Goal: Transaction & Acquisition: Purchase product/service

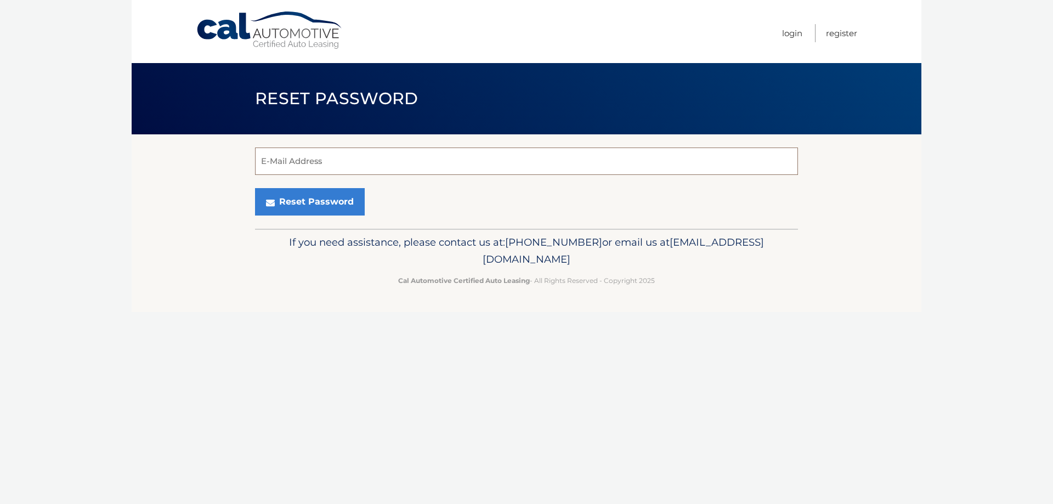
click at [329, 167] on input "E-Mail Address" at bounding box center [526, 161] width 543 height 27
type input "ldefinis@me.com"
click at [314, 211] on button "Reset Password" at bounding box center [310, 201] width 110 height 27
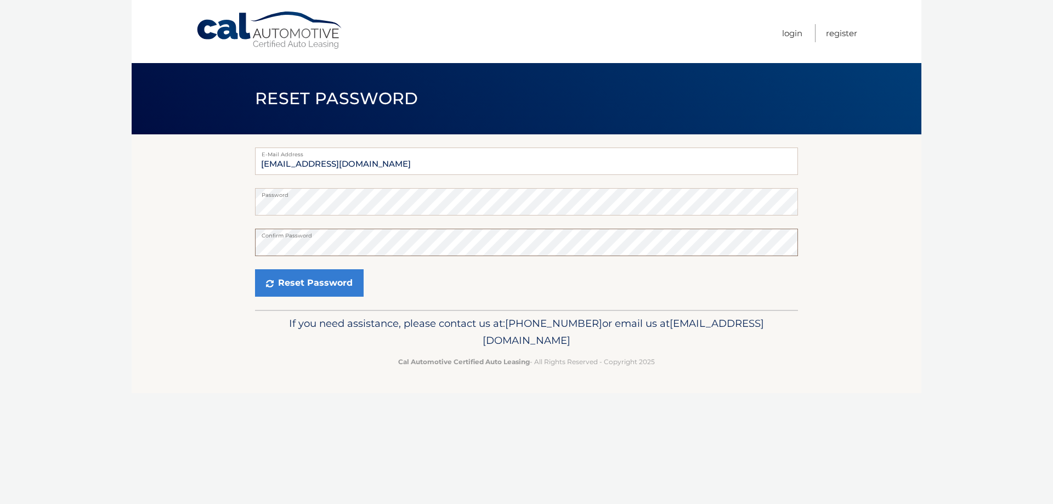
click at [255, 269] on button "Reset Password" at bounding box center [309, 282] width 109 height 27
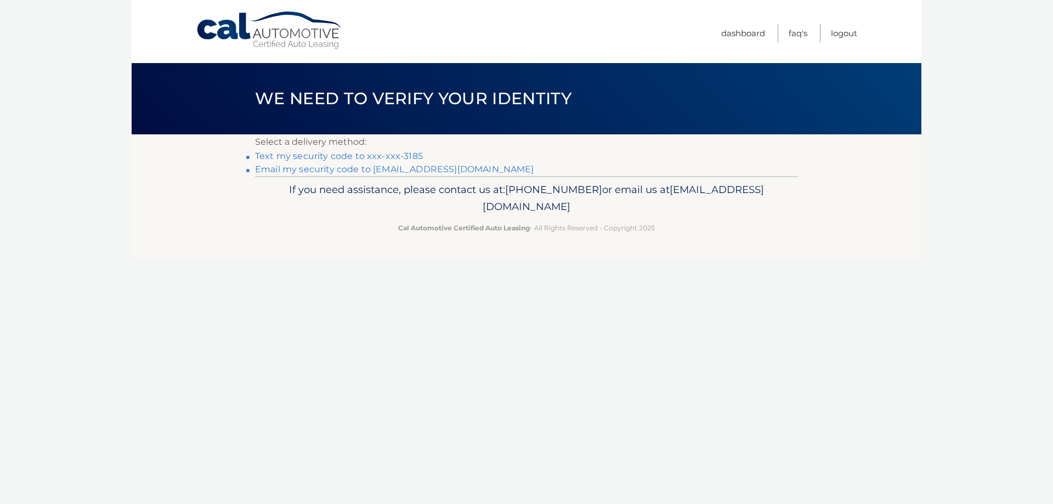
click at [284, 155] on link "Text my security code to xxx-xxx-3185" at bounding box center [339, 156] width 168 height 10
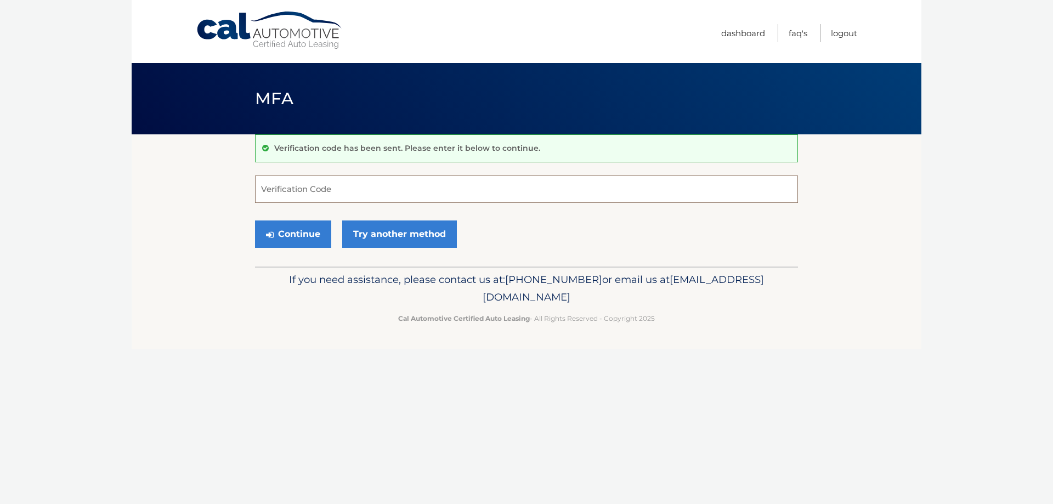
click at [318, 191] on input "Verification Code" at bounding box center [526, 189] width 543 height 27
type input "109289"
click at [314, 238] on button "Continue" at bounding box center [293, 234] width 76 height 27
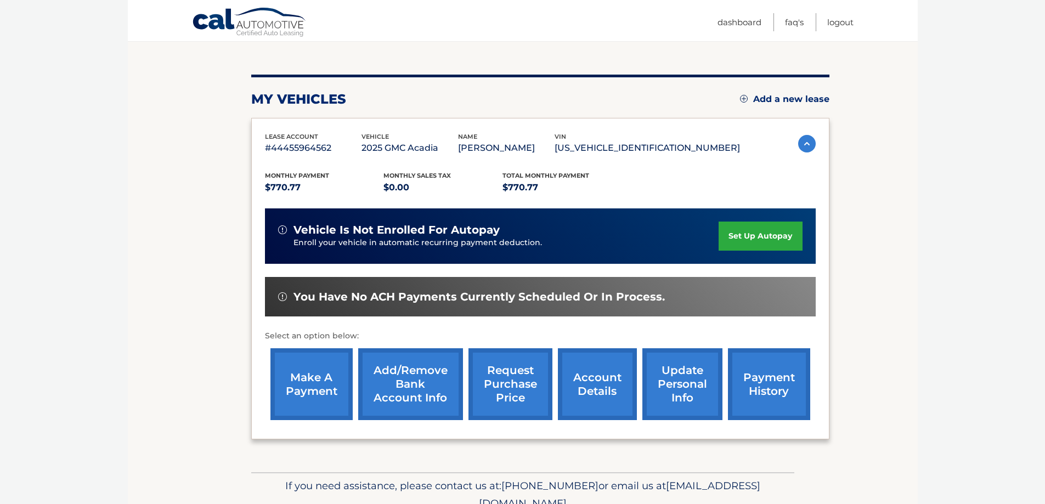
scroll to position [110, 0]
click at [338, 409] on link "make a payment" at bounding box center [311, 384] width 82 height 72
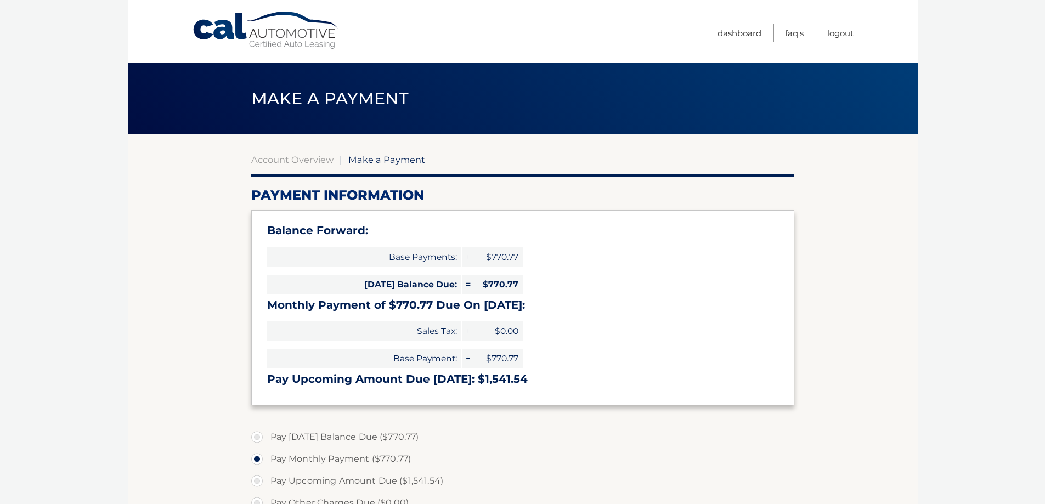
select select "Y2ZkNmY5YTMtYzc5Mi00ZjY5LThlNjItMWVkZmJiYjBmNWU5"
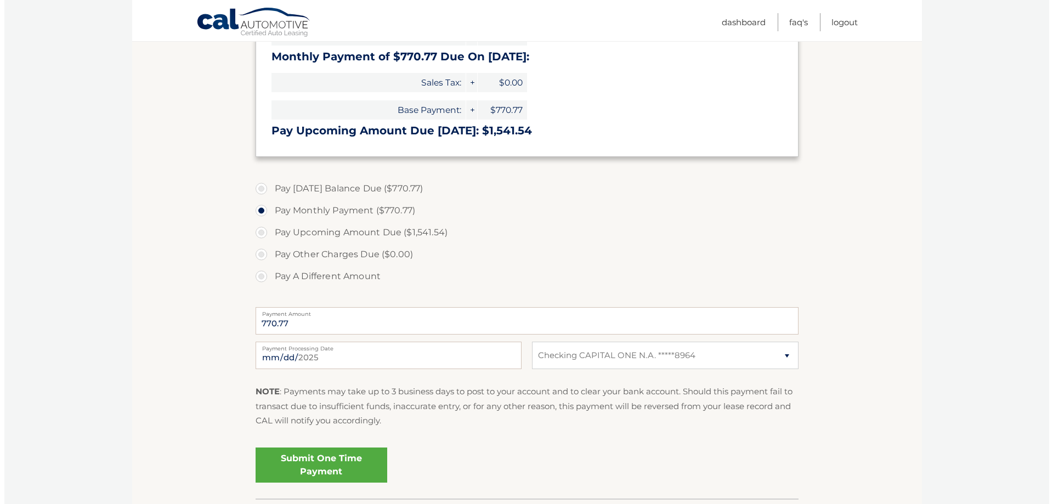
scroll to position [274, 0]
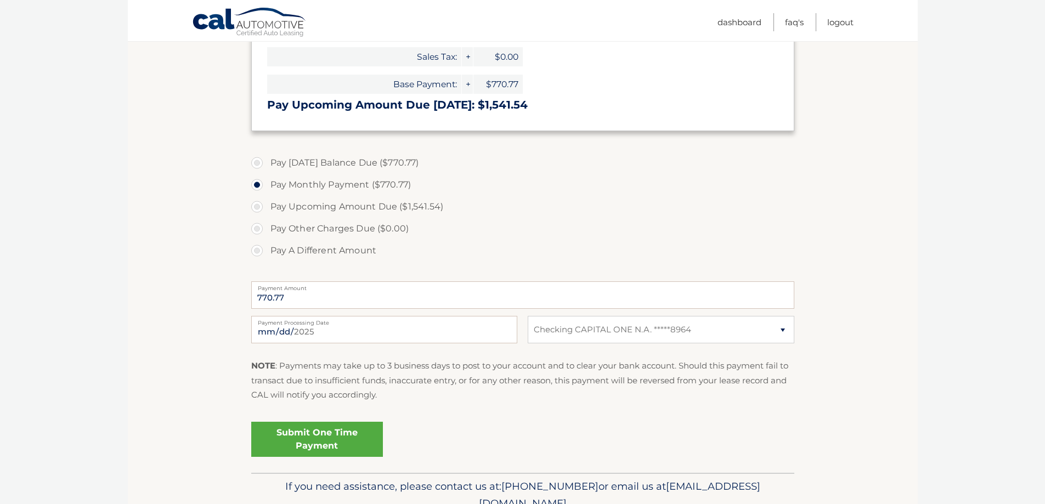
click at [329, 451] on link "Submit One Time Payment" at bounding box center [317, 439] width 132 height 35
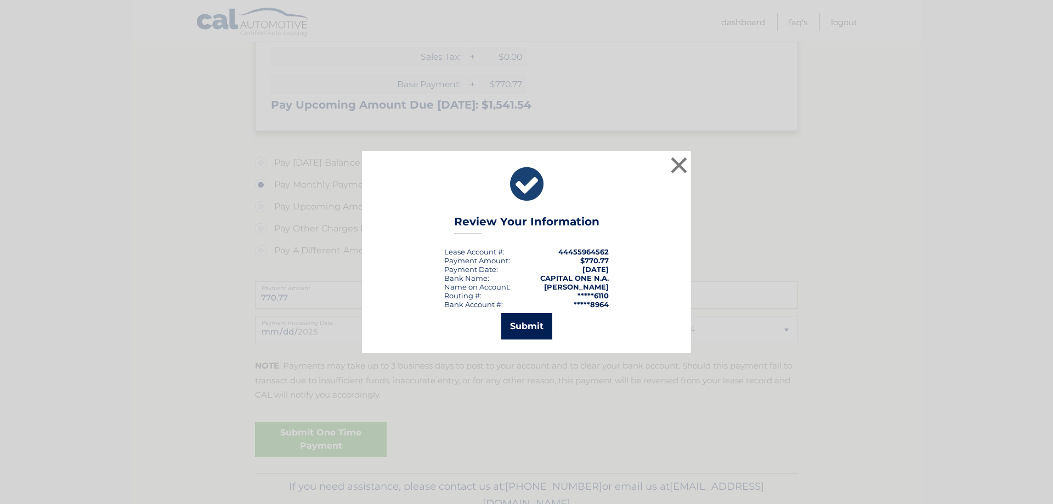
click at [534, 329] on button "Submit" at bounding box center [526, 326] width 51 height 26
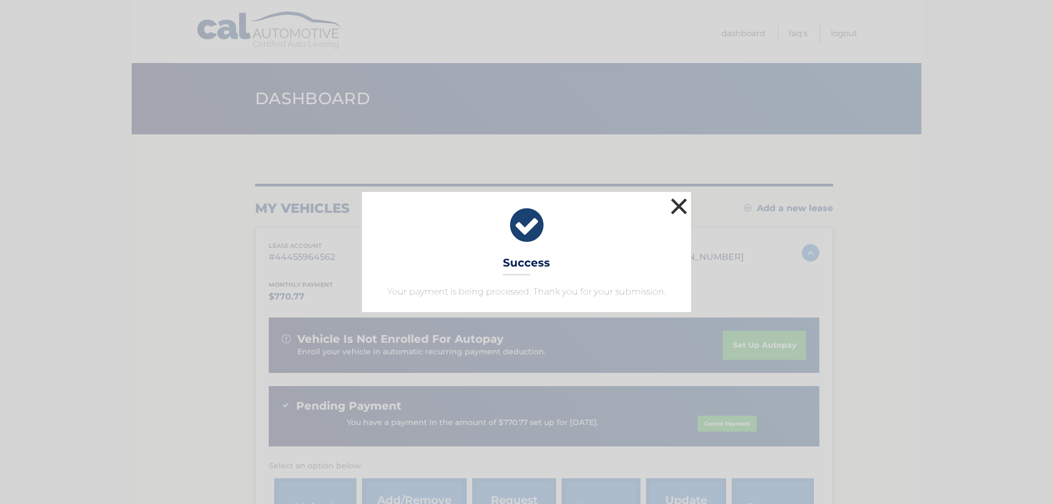
click at [679, 204] on button "×" at bounding box center [679, 206] width 22 height 22
